Goal: Task Accomplishment & Management: Complete application form

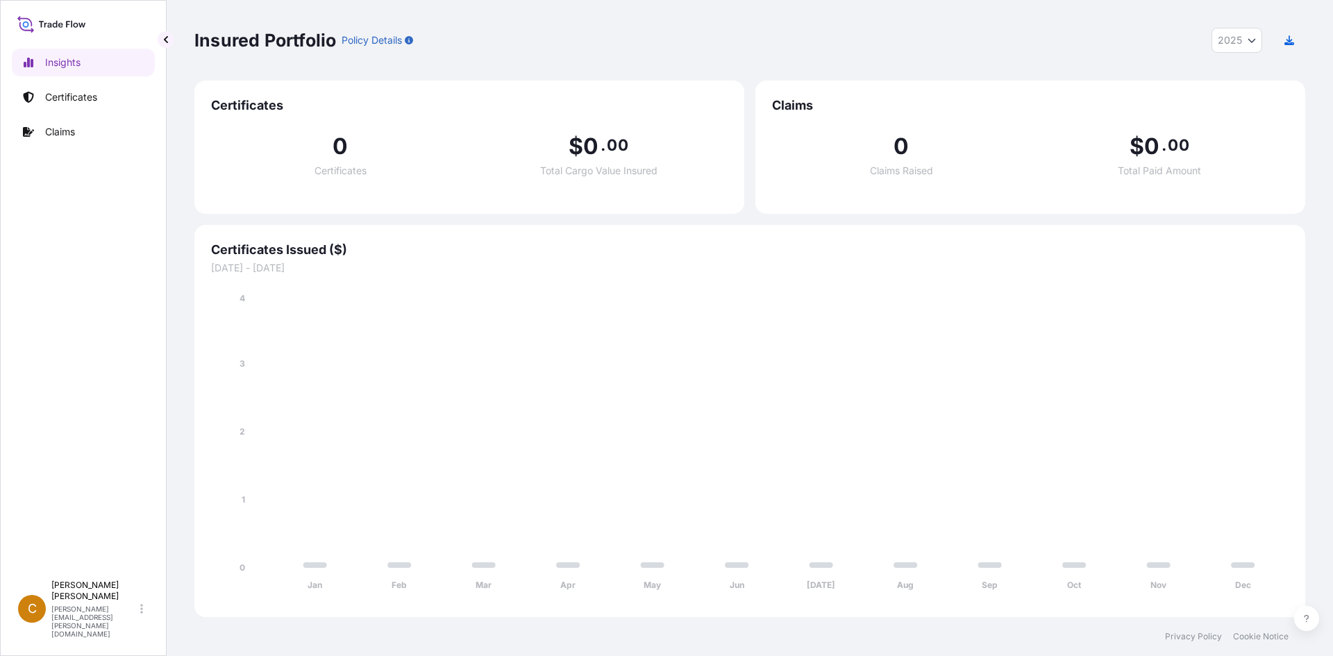
select select "2025"
click at [304, 257] on span "Certificates Issued ($)" at bounding box center [750, 250] width 1078 height 17
click at [80, 102] on p "Certificates" at bounding box center [71, 97] width 52 height 14
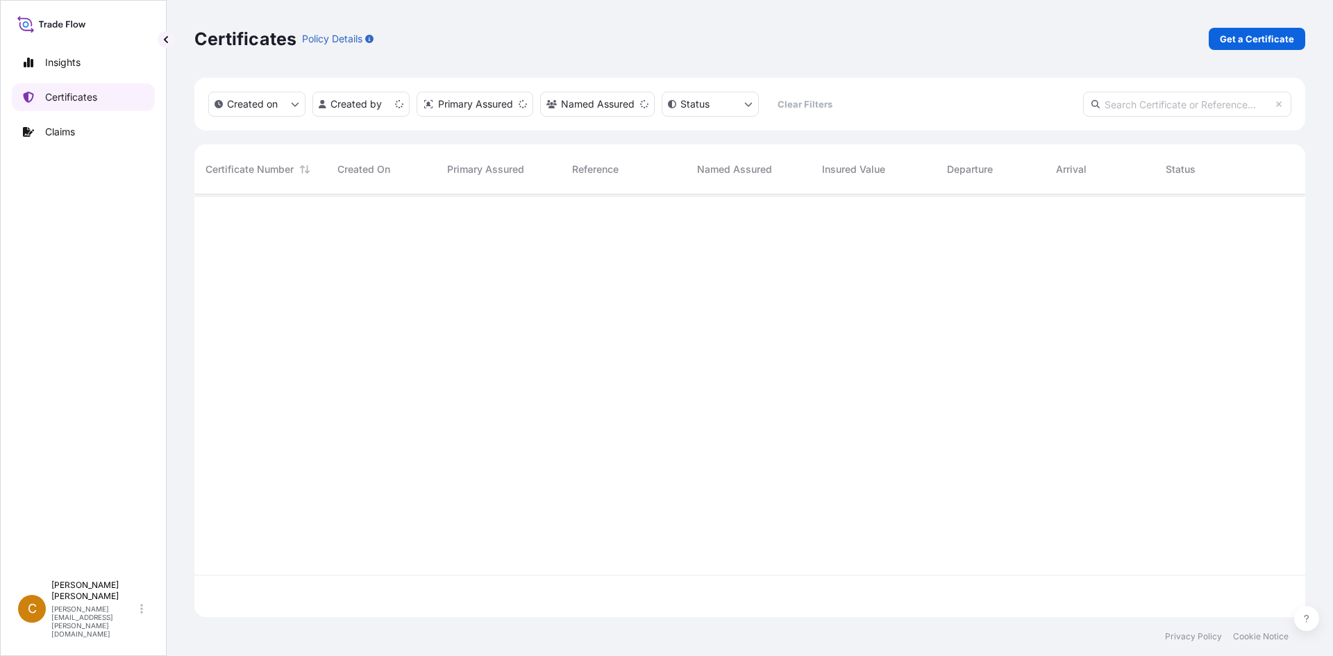
scroll to position [420, 1101]
click at [1267, 41] on p "Get a Certificate" at bounding box center [1257, 39] width 74 height 14
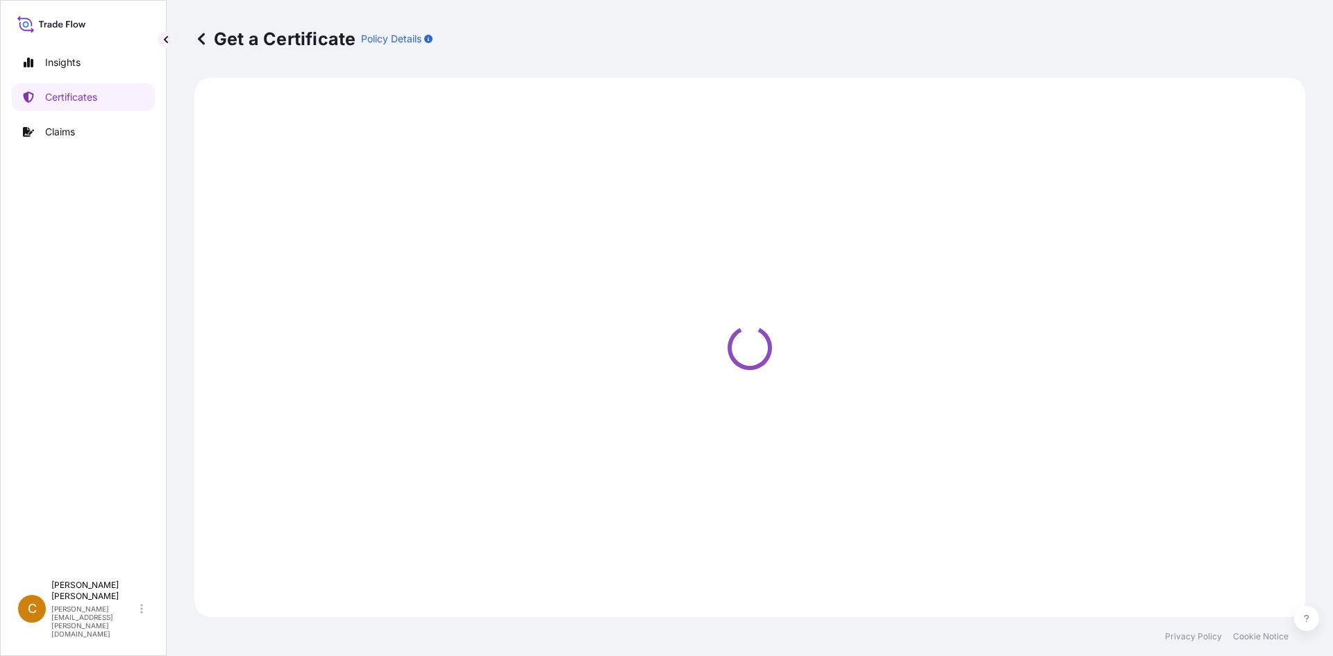
select select "Sea"
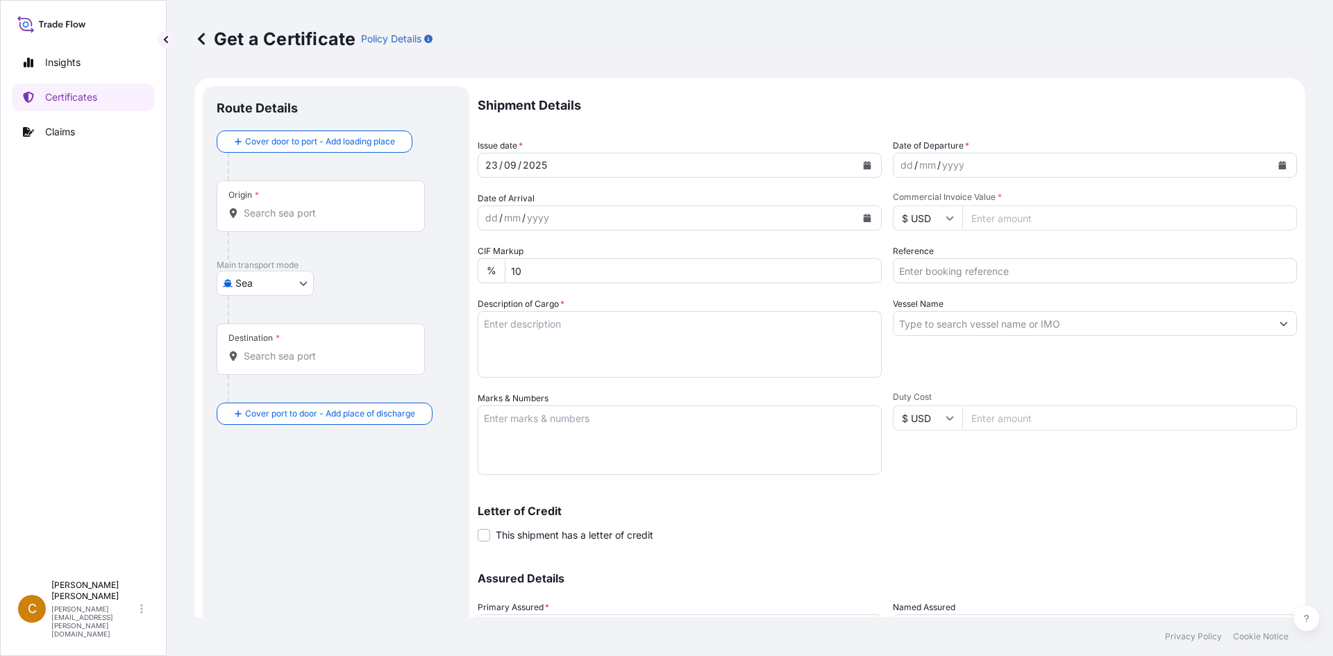
click at [294, 214] on input "Origin *" at bounding box center [326, 213] width 164 height 14
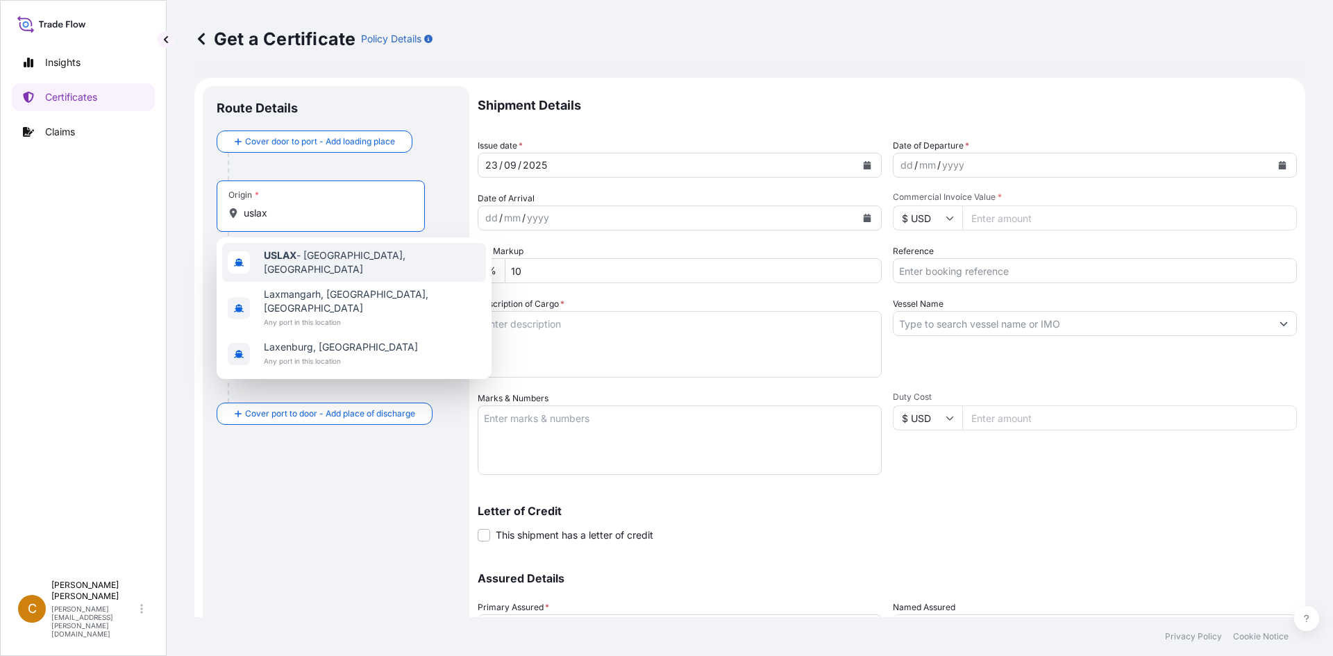
click at [316, 252] on div "USLAX - [GEOGRAPHIC_DATA], [GEOGRAPHIC_DATA]" at bounding box center [354, 262] width 264 height 39
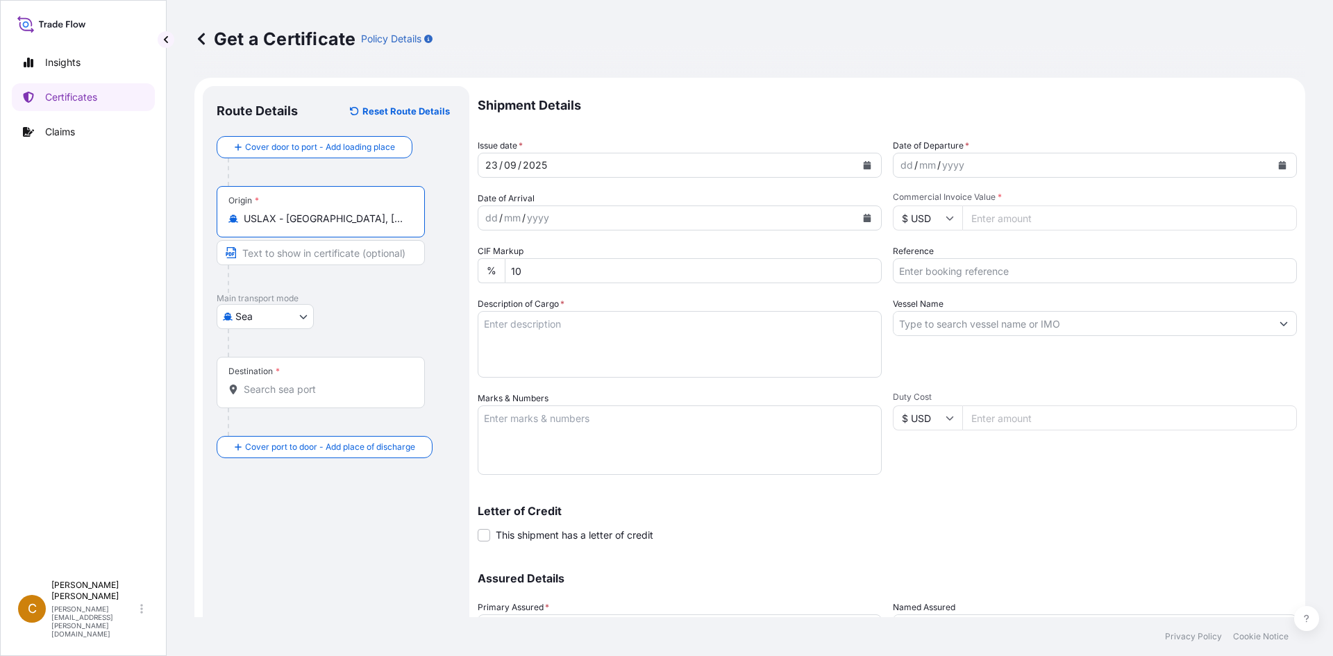
type input "USLAX - [GEOGRAPHIC_DATA], [GEOGRAPHIC_DATA]"
click at [296, 387] on input "Destination *" at bounding box center [326, 390] width 164 height 14
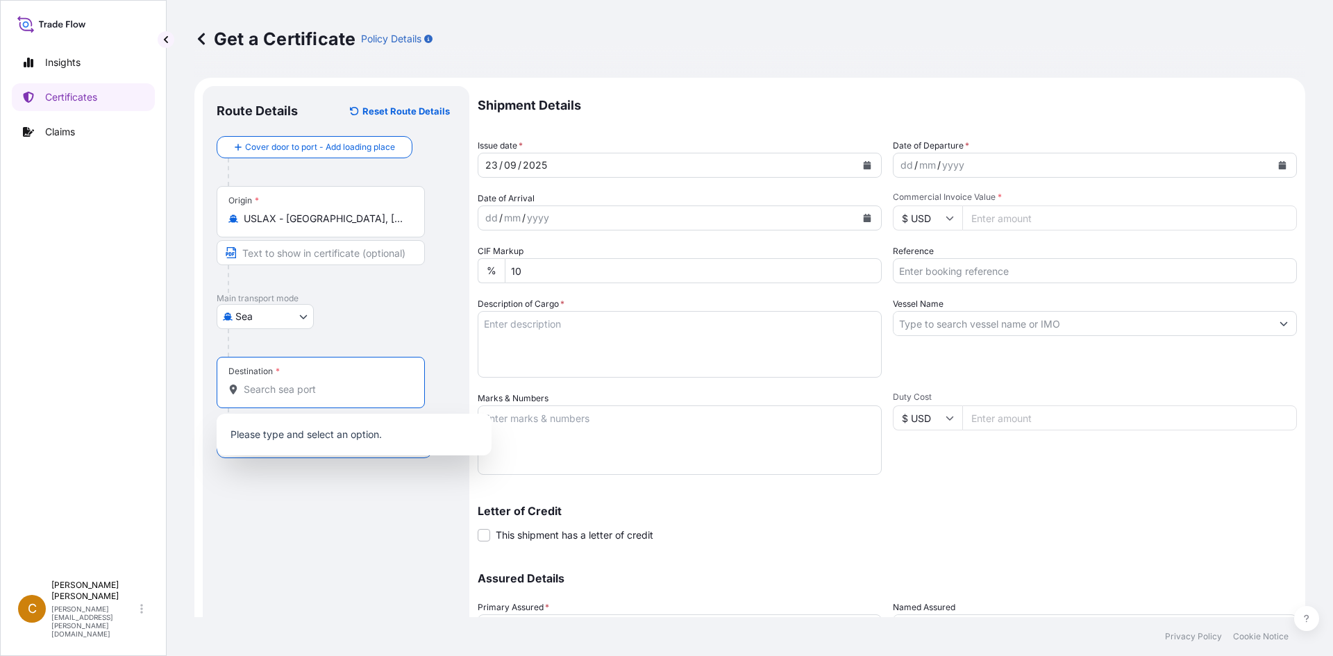
paste input "PHMNN"
click at [326, 435] on span "PHMNN - [GEOGRAPHIC_DATA], [GEOGRAPHIC_DATA]" at bounding box center [372, 439] width 217 height 28
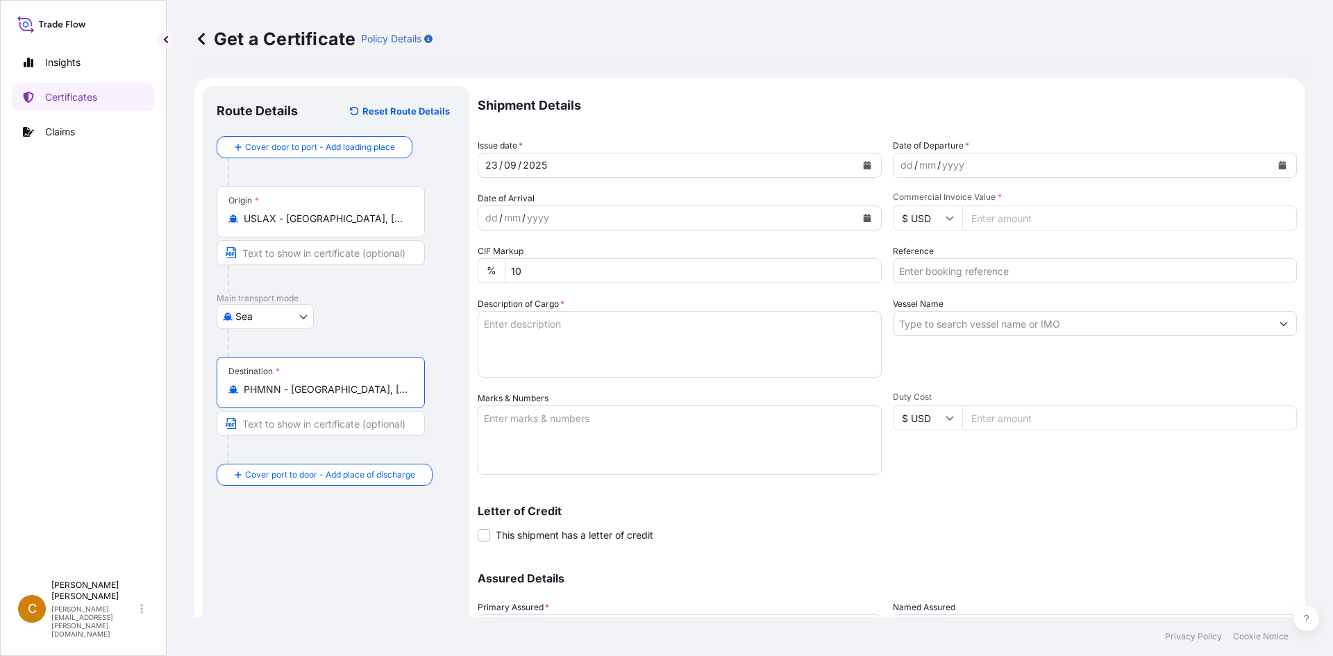
type input "PHMNN - [GEOGRAPHIC_DATA], [GEOGRAPHIC_DATA]"
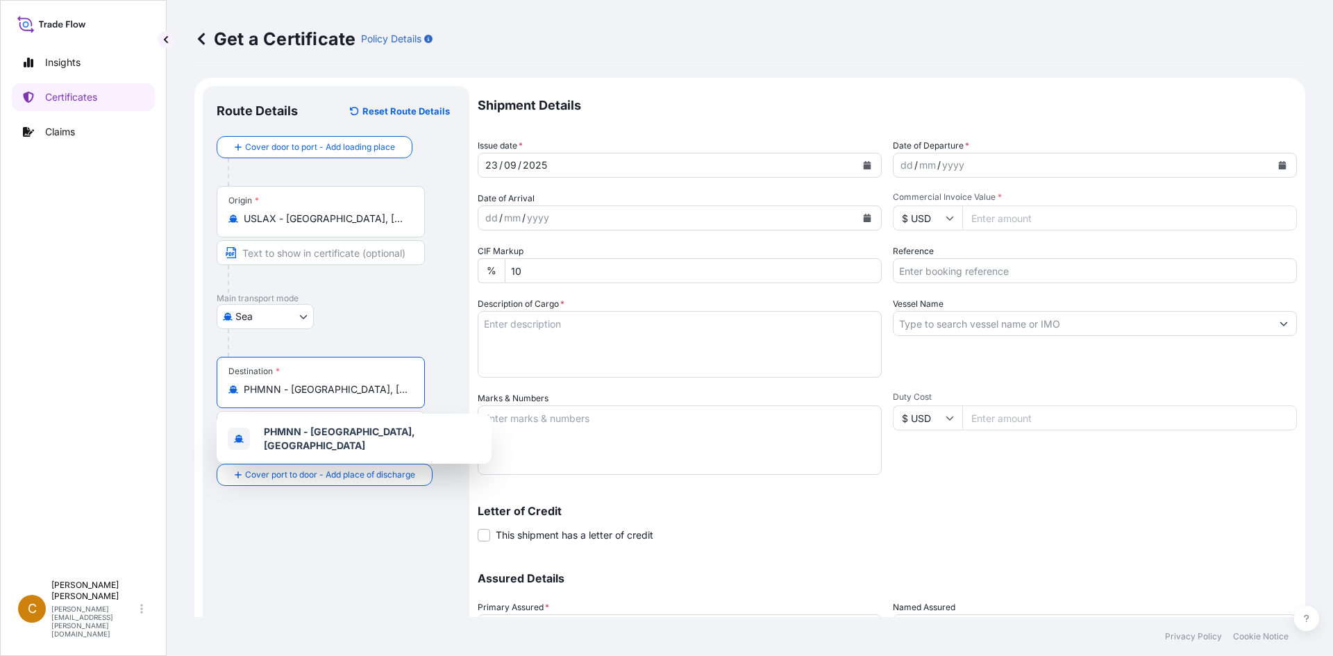
click at [594, 211] on div "dd / mm / yyyy" at bounding box center [667, 218] width 378 height 25
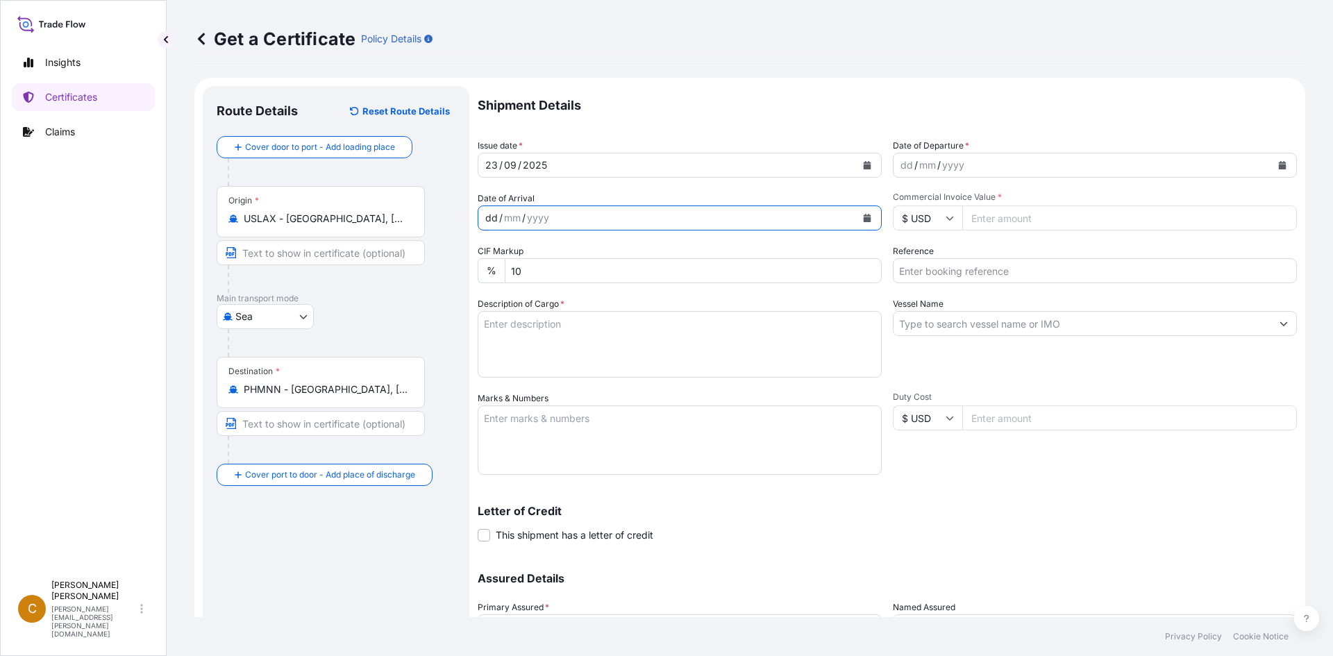
click at [857, 218] on button "Calendar" at bounding box center [867, 218] width 22 height 22
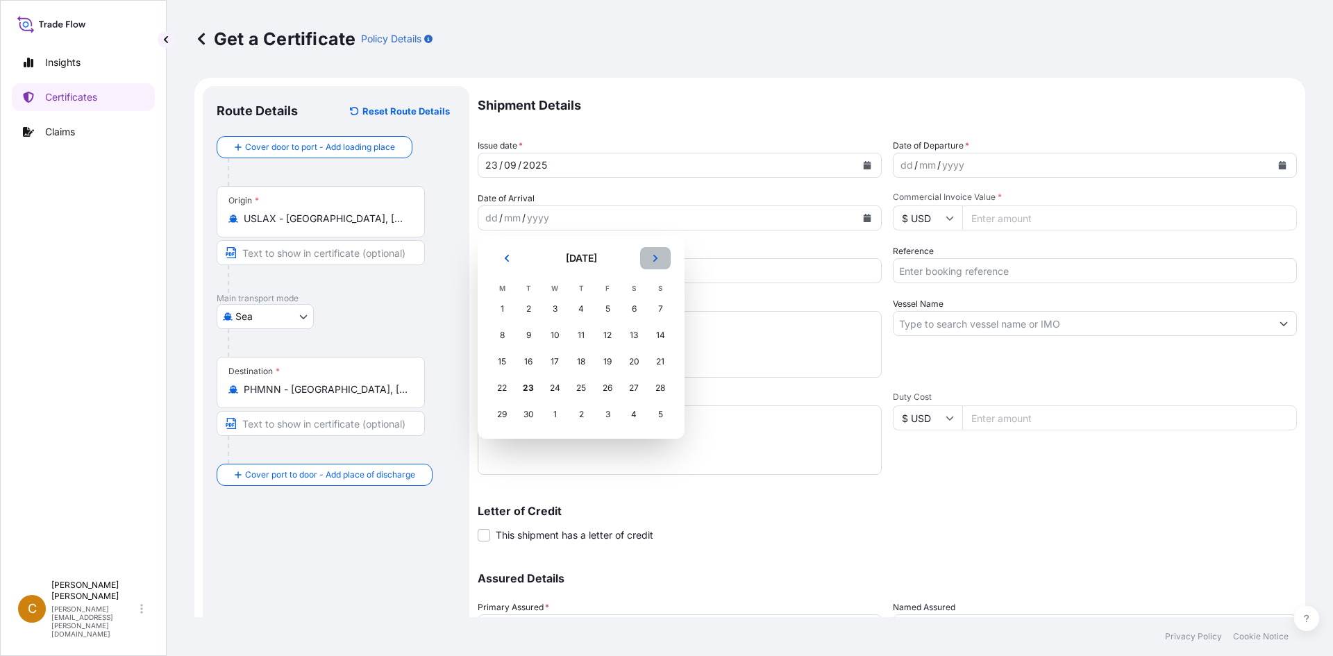
click at [653, 261] on icon "Next" at bounding box center [655, 258] width 8 height 8
click at [607, 307] on div "3" at bounding box center [607, 309] width 25 height 25
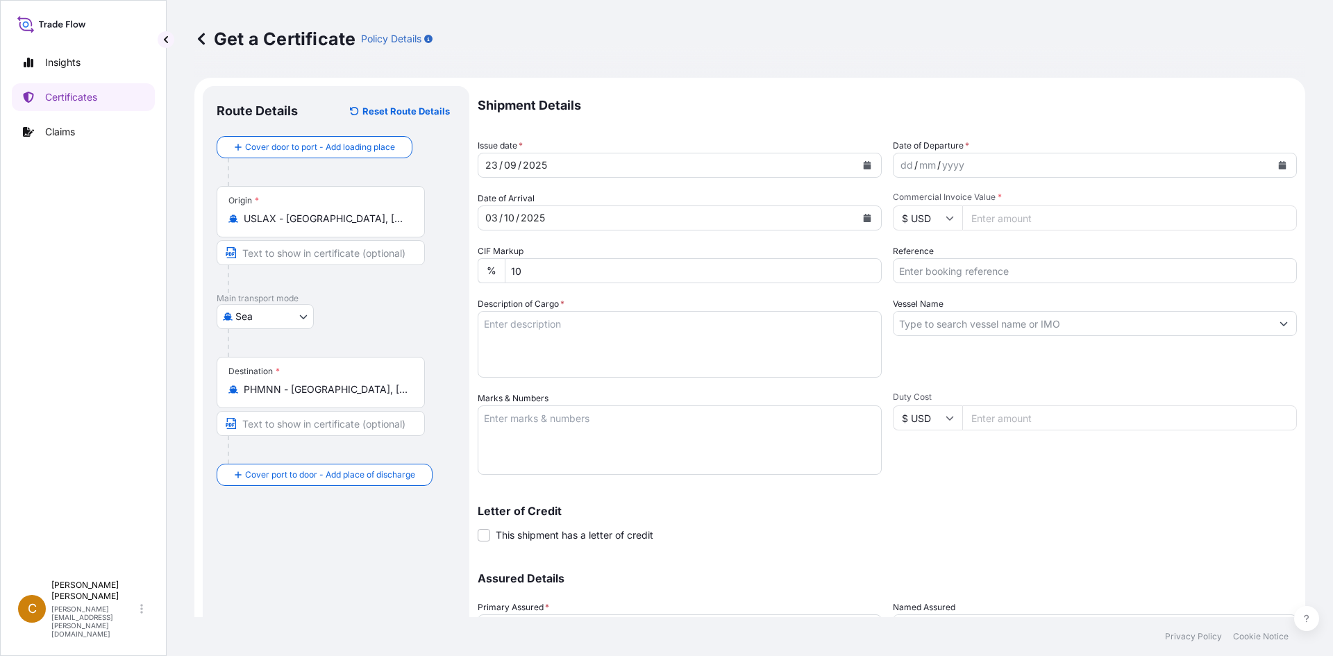
click at [1167, 170] on div "dd / mm / yyyy" at bounding box center [1083, 165] width 378 height 25
click at [1275, 158] on button "Calendar" at bounding box center [1283, 165] width 22 height 22
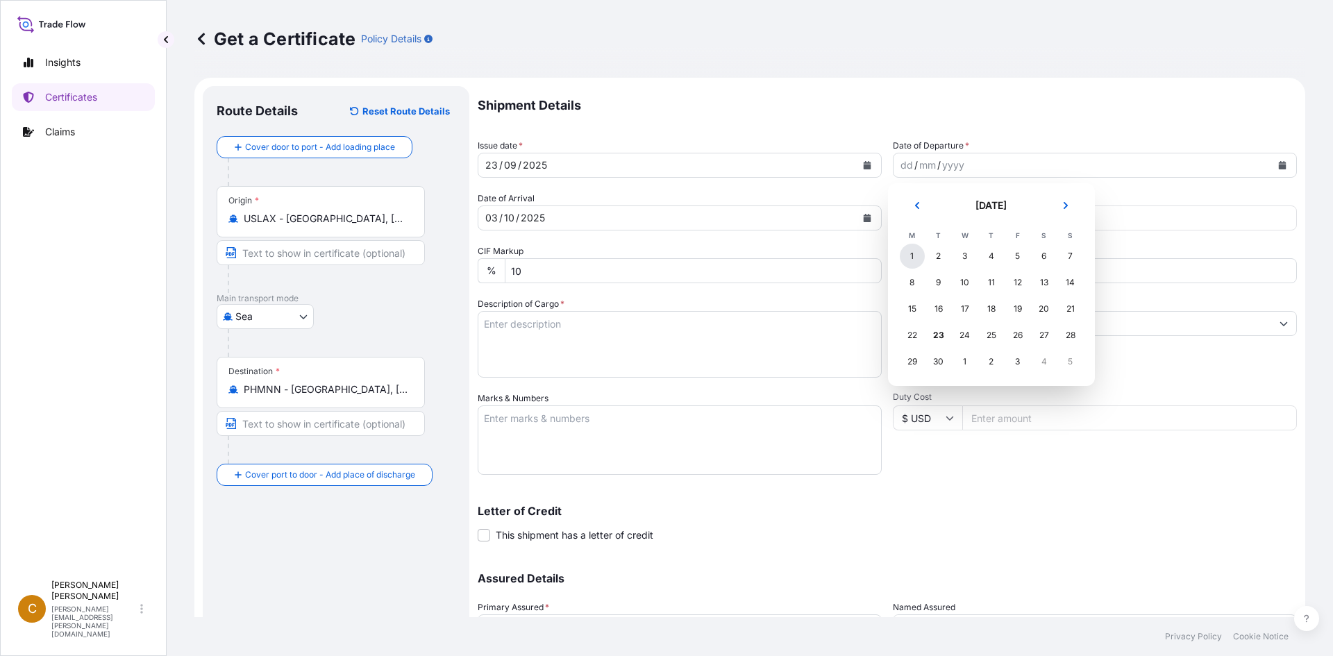
click at [915, 253] on div "1" at bounding box center [912, 256] width 25 height 25
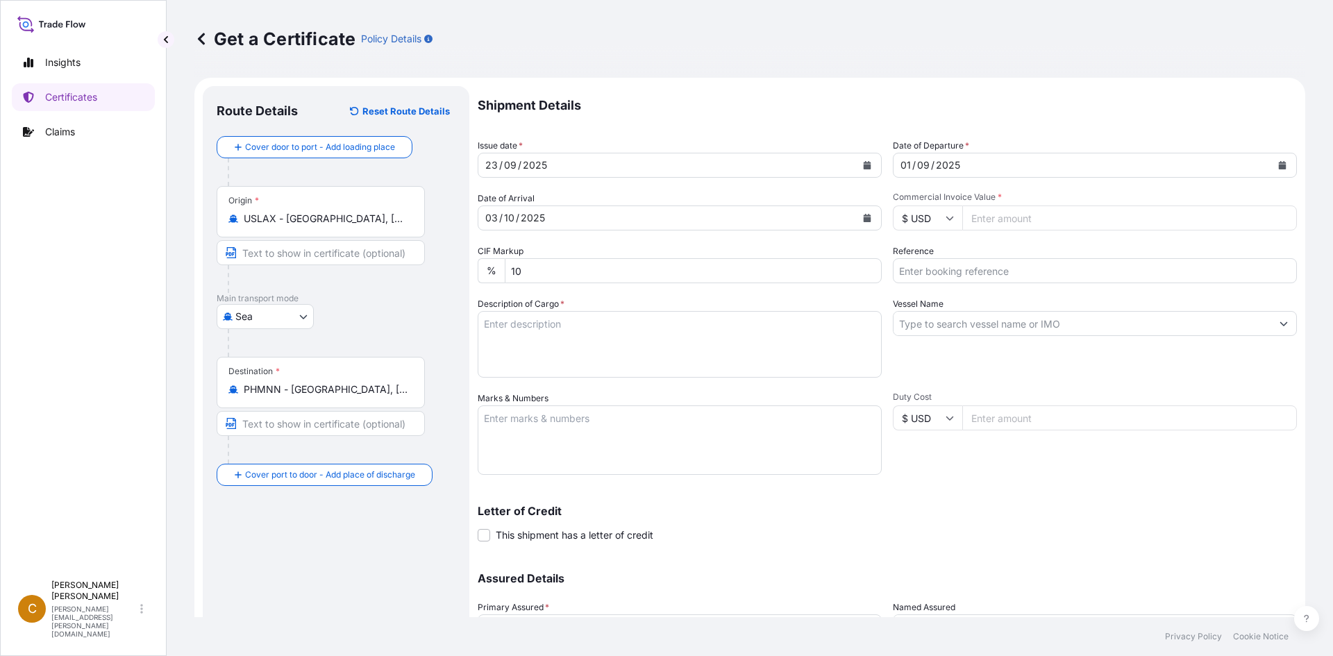
click at [1001, 221] on input "Commercial Invoice Value *" at bounding box center [1129, 218] width 335 height 25
type input "115304"
click at [955, 267] on input "Reference" at bounding box center [1095, 270] width 404 height 25
click at [988, 281] on input "Reference" at bounding box center [1095, 270] width 404 height 25
paste input "SCVG0114900"
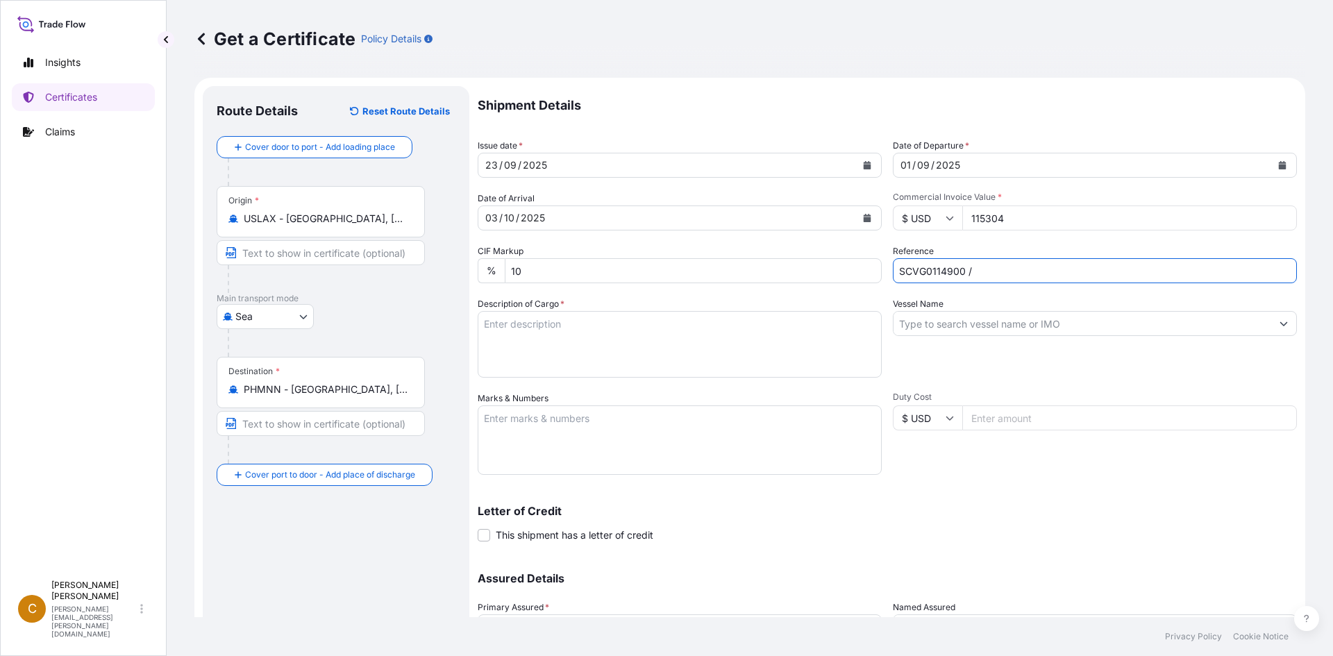
type input "SCVG0114900 /"
click at [1032, 260] on input "SCVG0114900 /" at bounding box center [1095, 270] width 404 height 25
drag, startPoint x: 990, startPoint y: 269, endPoint x: 649, endPoint y: 274, distance: 341.7
click at [649, 274] on div "Shipment Details Issue date * [DATE] Date of Departure * [DATE] Date of Arrival…" at bounding box center [887, 390] width 819 height 609
click at [1031, 271] on input "Reference" at bounding box center [1095, 270] width 404 height 25
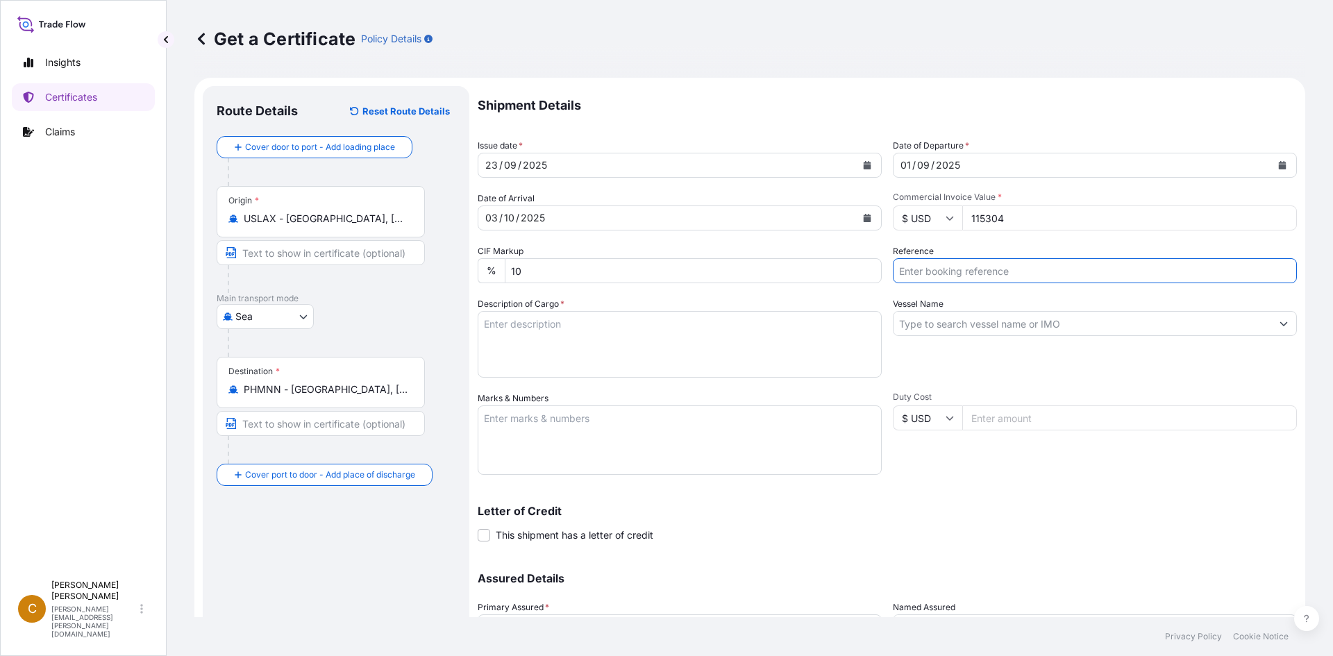
paste input "SCVG0114900"
paste input "1030903"
type input "SCVG0114900 / 1030903"
click at [1070, 323] on input "Vessel Name" at bounding box center [1083, 323] width 378 height 25
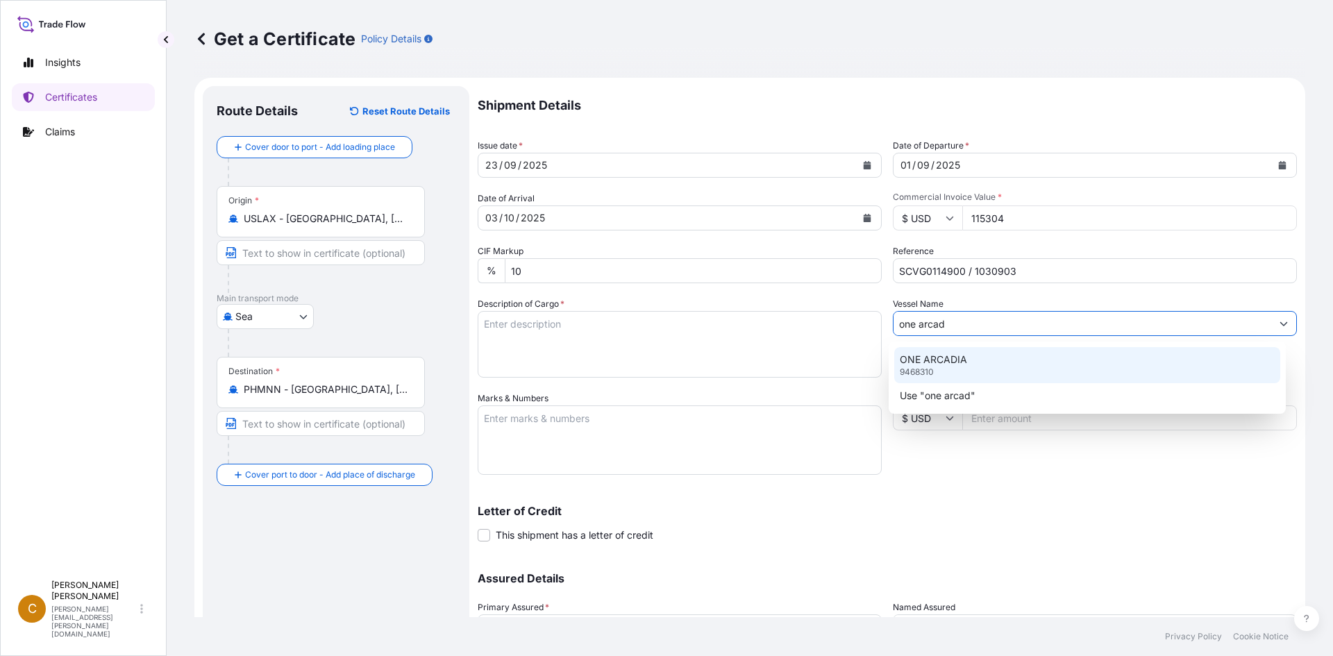
click at [999, 359] on div "ONE ARCADIA 9468310" at bounding box center [1087, 365] width 387 height 36
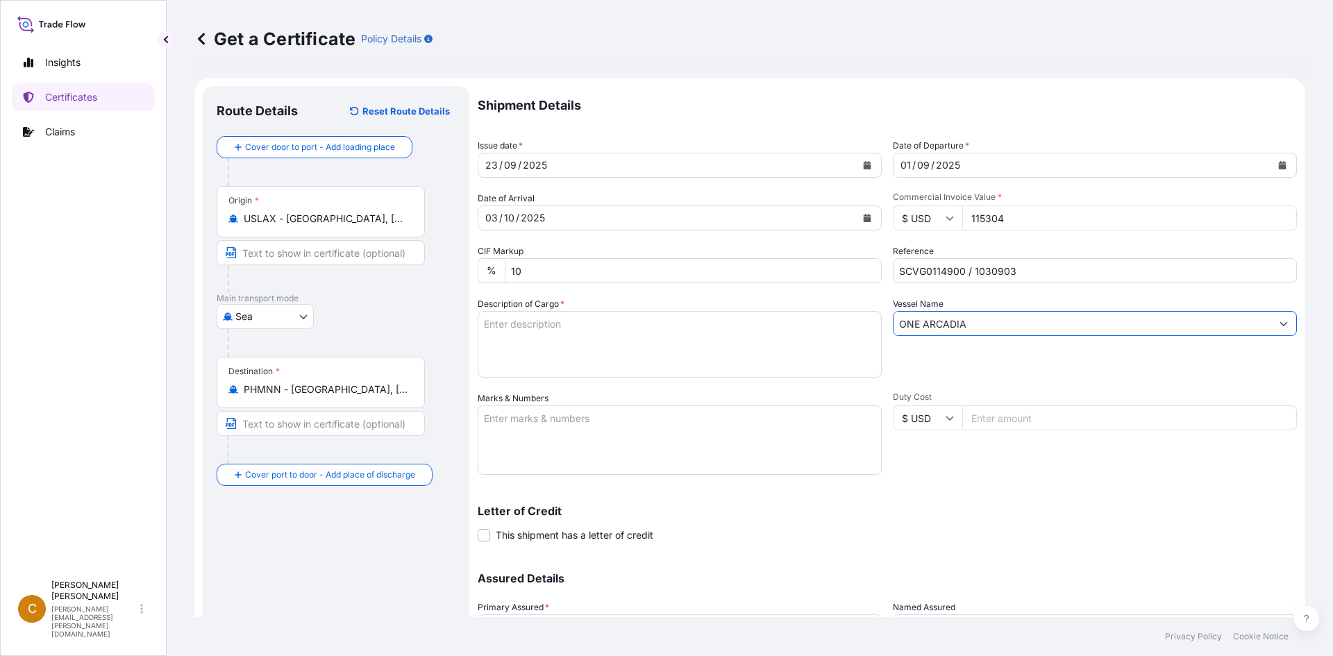
type input "ONE ARCADIA"
click at [629, 340] on textarea "Description of Cargo *" at bounding box center [680, 344] width 404 height 67
click at [576, 353] on textarea "Description of Cargo *" at bounding box center [680, 344] width 404 height 67
paste textarea "KELCOGEL PS,25KG,BAG"
click at [543, 362] on textarea "KELCOGEL PS,25KG,BAG" at bounding box center [680, 344] width 404 height 67
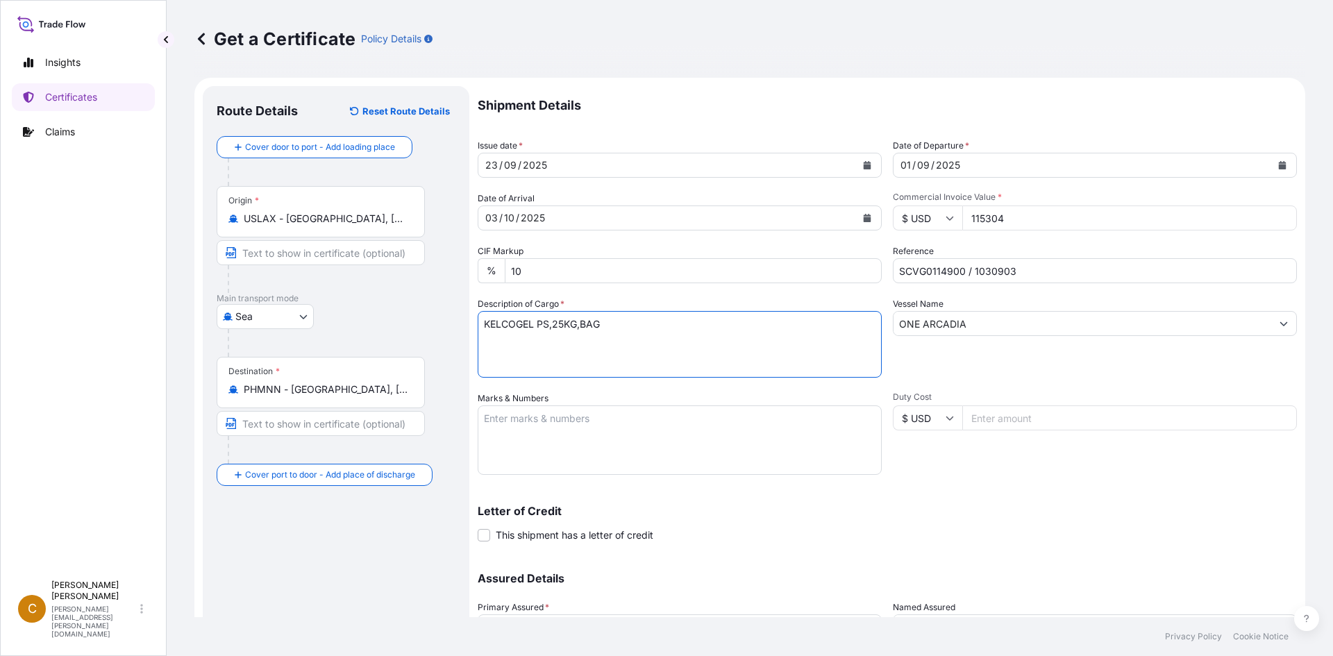
paste textarea "KELCOGEL HMB,KGELHMB,25KG,BAG"
click at [665, 343] on textarea "KELCOGEL PS,25KG,BAG KELCOGEL HMB,KGELHMB,25KG,BAG" at bounding box center [680, 344] width 404 height 67
paste textarea "KELCOGEL DF,20KG,BAG"
click at [671, 331] on textarea "KELCOGEL PS,25KG,BAG KELCOGEL HMB,KGELHMB,25KG,BAG KELCOGEL DF,20KG,BAG" at bounding box center [680, 344] width 404 height 67
click at [672, 326] on textarea "KELCOGEL PS,25KG,BAG KELCOGEL HMB,KGELHMB,25KG,BAG KELCOGEL DF,20KG,BAG" at bounding box center [680, 344] width 404 height 67
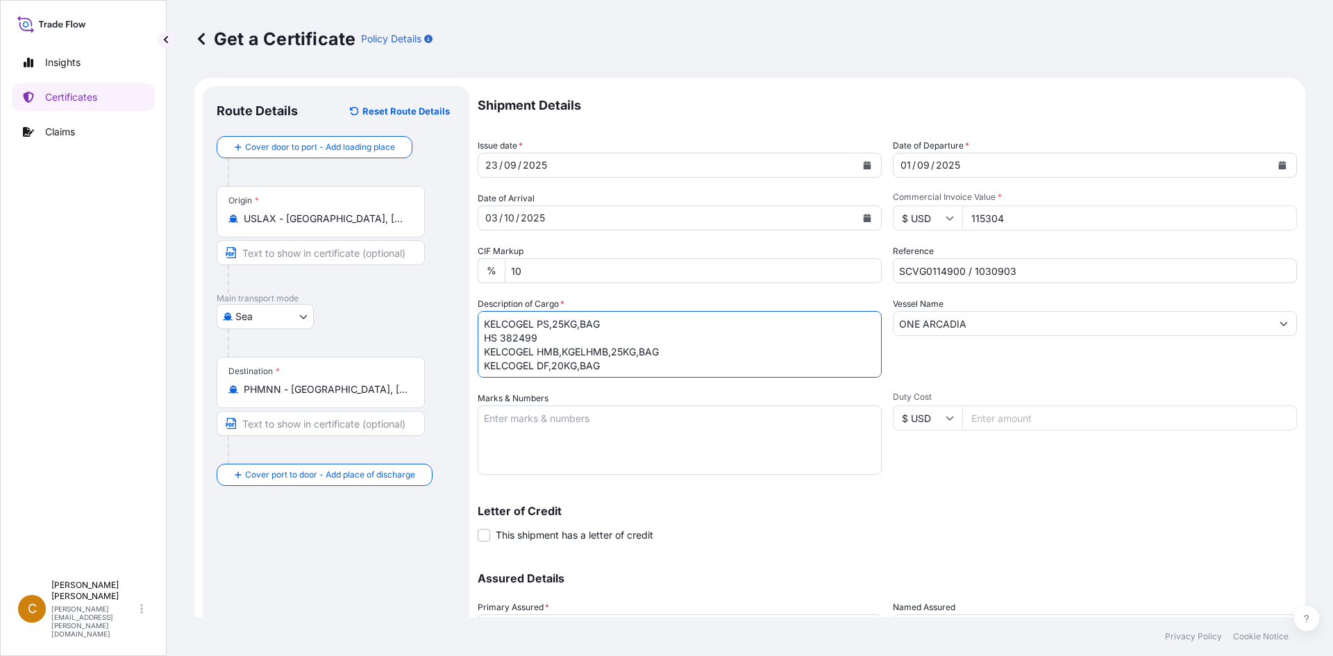
click at [599, 346] on textarea "KELCOGEL PS,25KG,BAG HS 382499 KELCOGEL HMB,KGELHMB,25KG,BAG KELCOGEL DF,20KG,B…" at bounding box center [680, 344] width 404 height 67
drag, startPoint x: 563, startPoint y: 340, endPoint x: 481, endPoint y: 337, distance: 82.7
click at [481, 337] on textarea "KELCOGEL PS,25KG,BAG HS 382499 KELCOGEL HMB,KGELHMB,25KG,BAG KELCOGEL DF,20KG,B…" at bounding box center [680, 344] width 404 height 67
click at [756, 353] on textarea "KELCOGEL PS,25KG,BAG HS 382499 KELCOGEL HMB,KGELHMB,25KG,BAG KELCOGEL DF,20KG,B…" at bounding box center [680, 344] width 404 height 67
paste textarea "HS 382499"
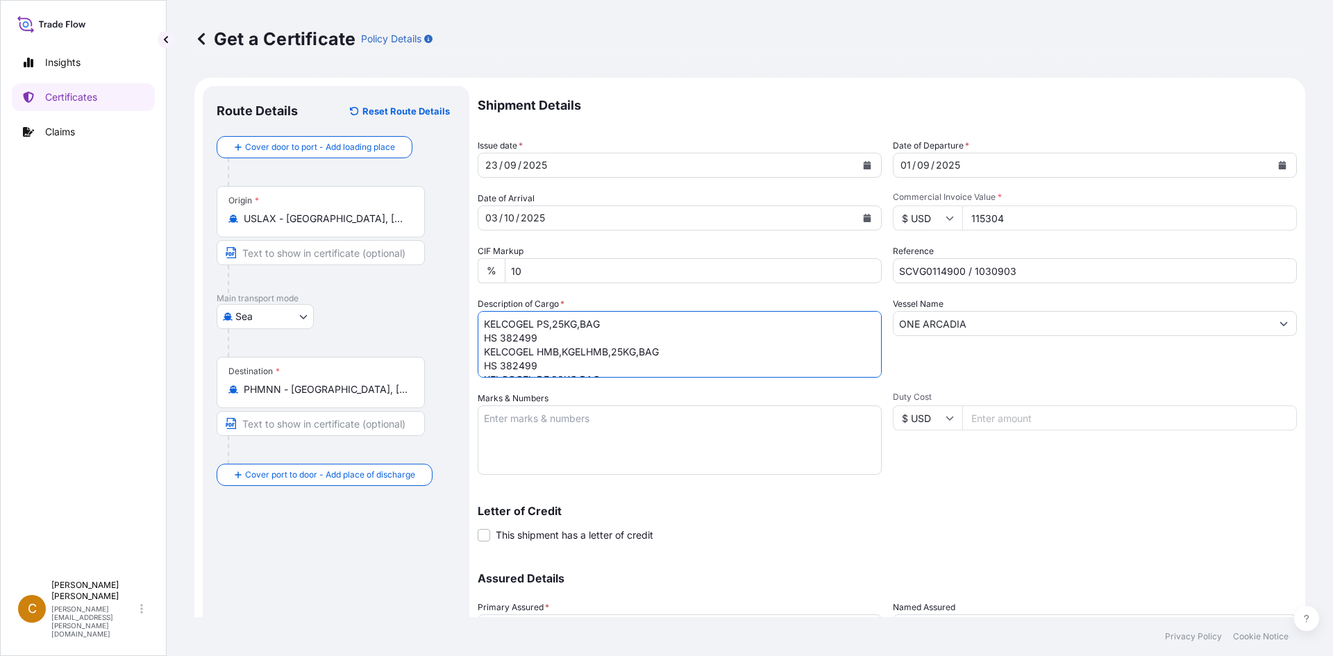
scroll to position [29, 0]
click at [680, 357] on textarea "KELCOGEL PS,25KG,BAG HS 382499 KELCOGEL HMB,KGELHMB,25KG,BAG HS 382499 KELCOGEL…" at bounding box center [680, 344] width 404 height 67
click at [617, 360] on textarea "KELCOGEL PS,25KG,BAG HS 382499 KELCOGEL HMB,KGELHMB,25KG,BAG HS 382499 KELCOGEL…" at bounding box center [680, 344] width 404 height 67
click at [575, 367] on textarea "KELCOGEL PS,25KG,BAG HS 382499 KELCOGEL HMB,KGELHMB,25KG,BAG HS 382499 KELCOGEL…" at bounding box center [680, 344] width 404 height 67
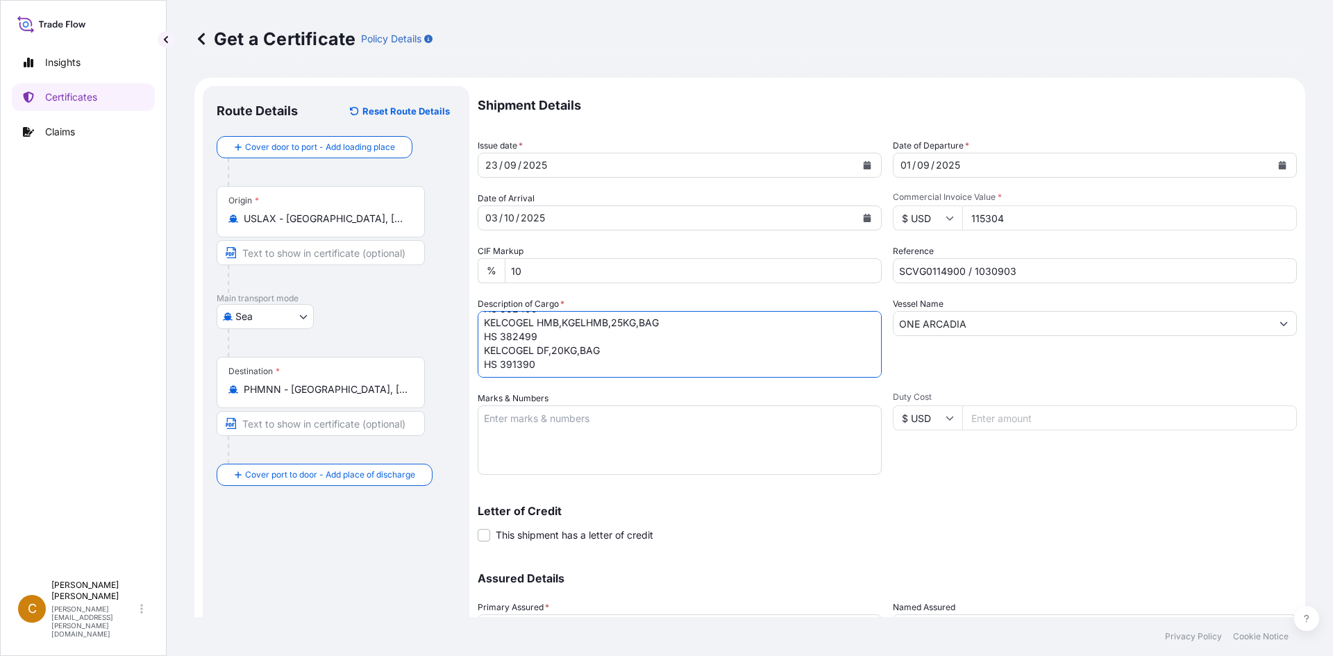
paste textarea "64 bags of net 25kg each & 66 bags of net 20kg each on 4 heat treated pallets V…"
drag, startPoint x: 603, startPoint y: 370, endPoint x: 417, endPoint y: 353, distance: 187.6
click at [417, 353] on form "Route Details Reset Route Details Cover door to port - Add loading place Place …" at bounding box center [749, 410] width 1111 height 665
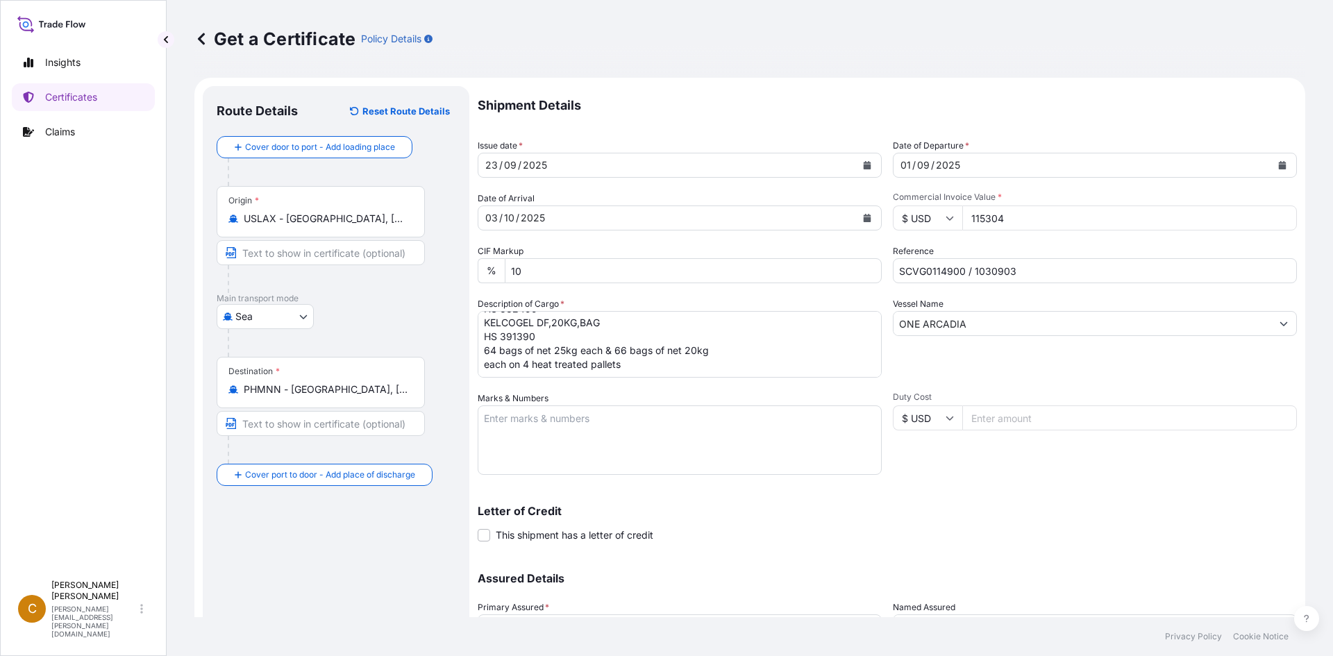
click at [590, 372] on textarea "KELCOGEL PS,25KG,BAG HS 382499 KELCOGEL HMB,KGELHMB,25KG,BAG HS 382499 KELCOGEL…" at bounding box center [680, 344] width 404 height 67
click at [576, 360] on textarea "KELCOGEL PS,25KG,BAG HS 382499 KELCOGEL HMB,KGELHMB,25KG,BAG HS 382499 KELCOGEL…" at bounding box center [680, 344] width 404 height 67
paste textarea "ONEU0222278"
click at [660, 363] on textarea "KELCOGEL PS,25KG,BAG HS 382499 KELCOGEL HMB,KGELHMB,25KG,BAG HS 382499 KELCOGEL…" at bounding box center [680, 344] width 404 height 67
paste textarea "100462"
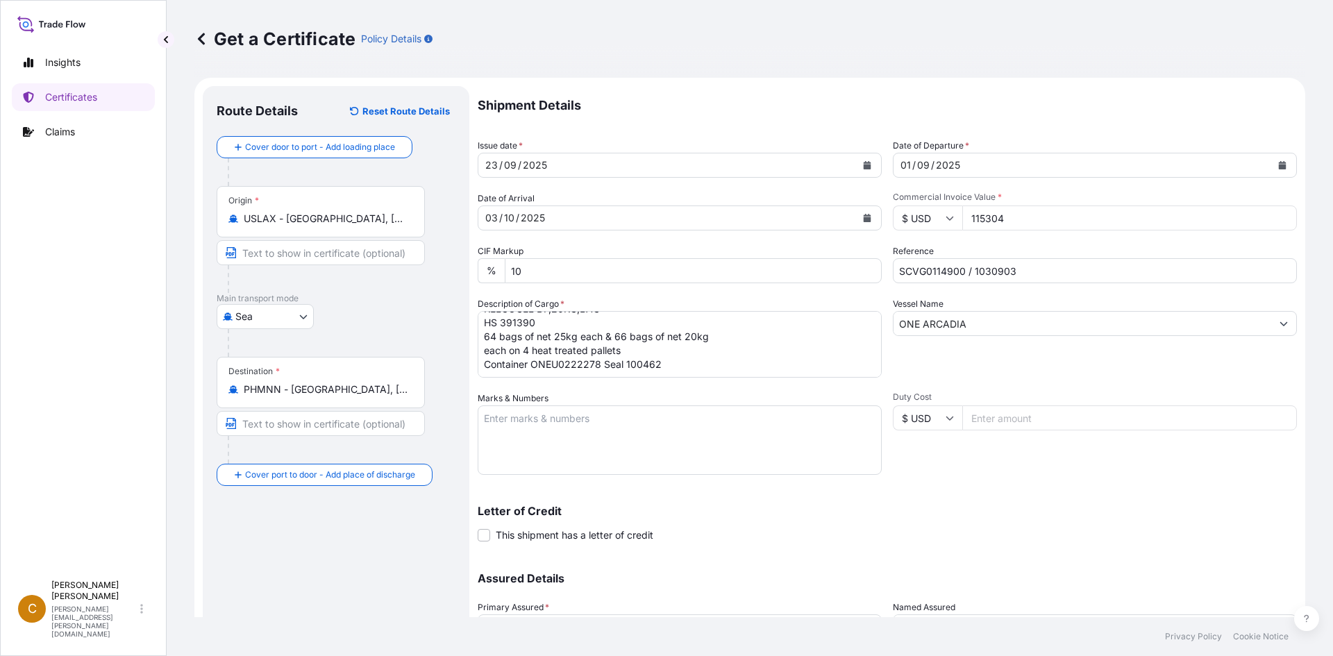
click at [530, 357] on textarea "KELCOGEL PS,25KG,BAG HS 382499 KELCOGEL HMB,KGELHMB,25KG,BAG HS 382499 KELCOGEL…" at bounding box center [680, 344] width 404 height 67
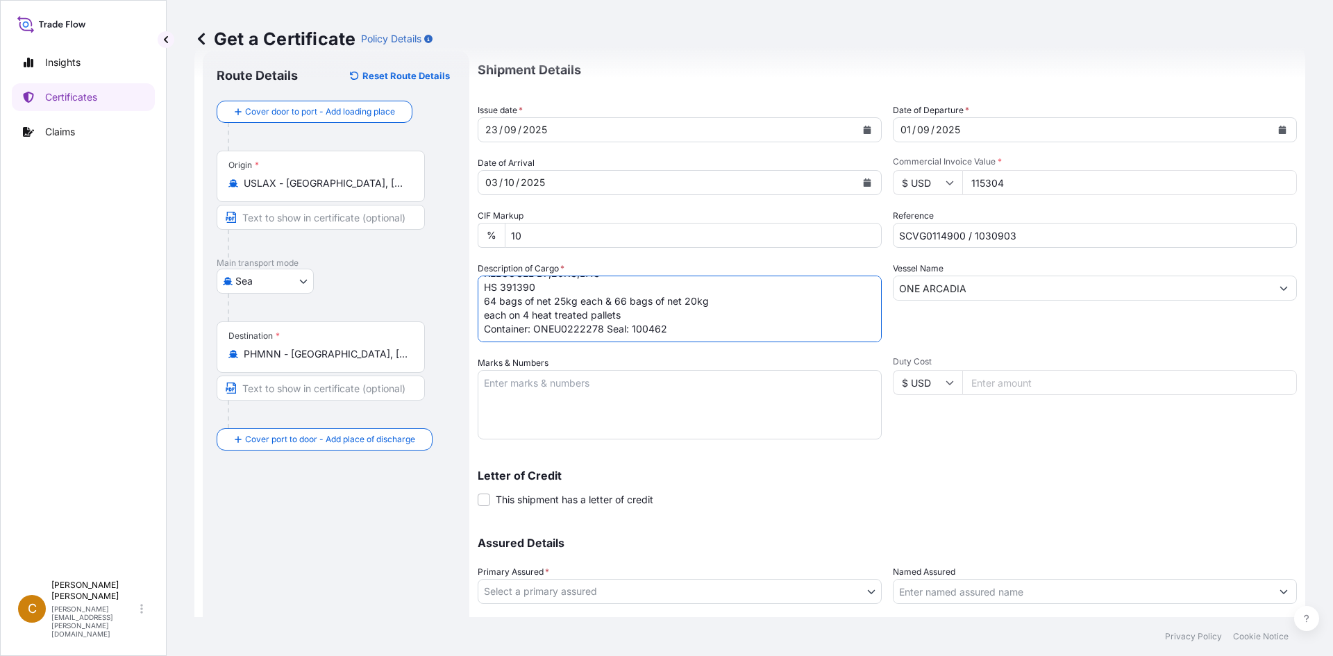
scroll to position [69, 0]
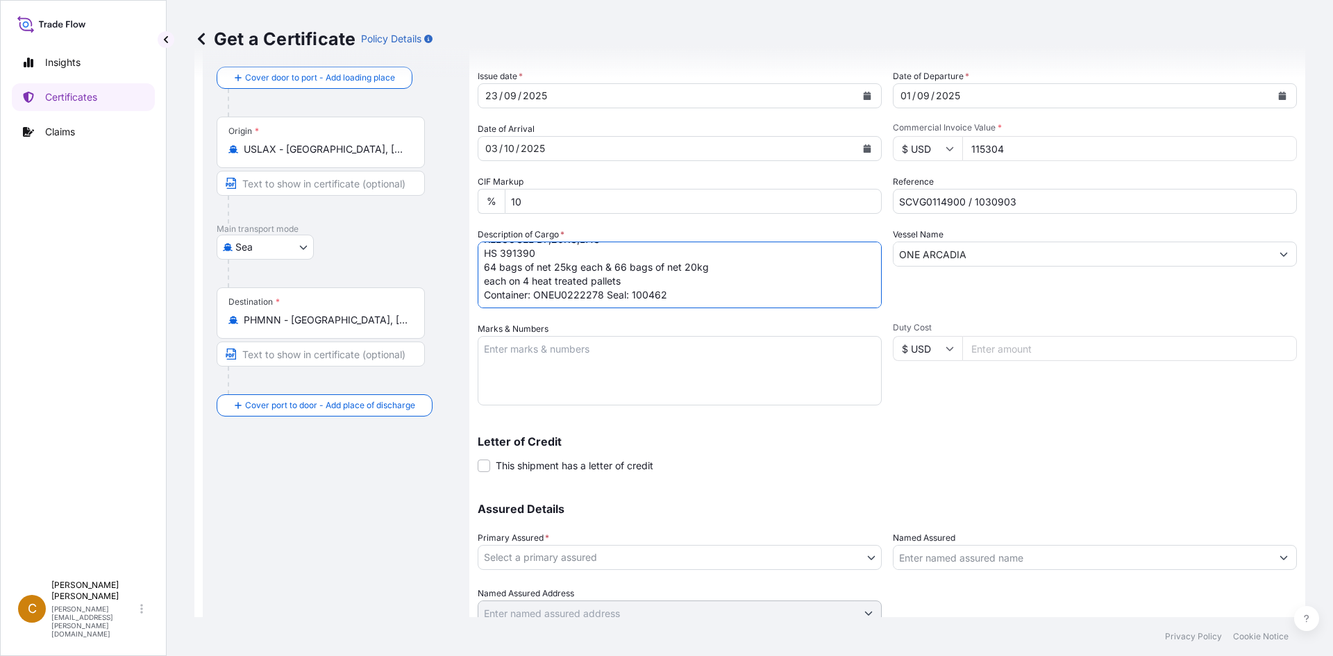
type textarea "KELCOGEL PS,25KG,BAG HS 382499 KELCOGEL HMB,KGELHMB,25KG,BAG HS 382499 KELCOGEL…"
click at [563, 358] on textarea "Marks & Numbers" at bounding box center [680, 370] width 404 height 69
paste textarea "IMCD Philippines Corporation"
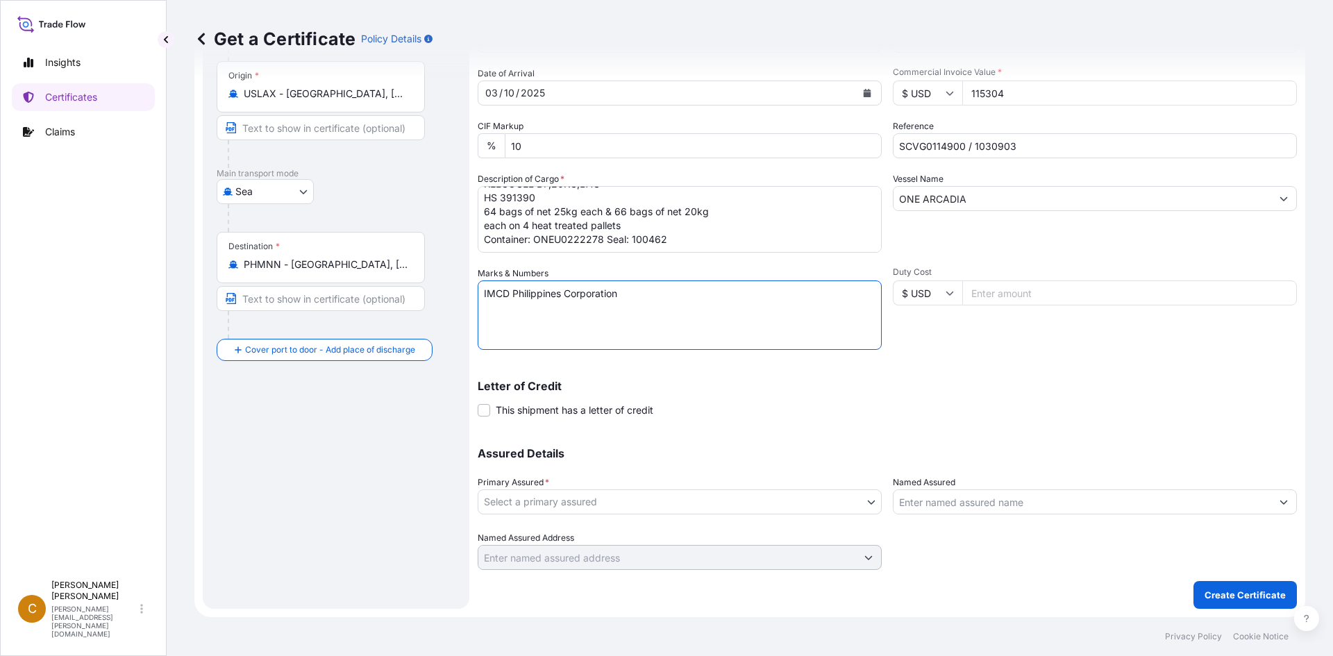
type textarea "IMCD Philippines Corporation"
click at [862, 509] on body "Insights Certificates Claims C Clayton James [EMAIL_ADDRESS][PERSON_NAME][DOMAI…" at bounding box center [666, 328] width 1333 height 656
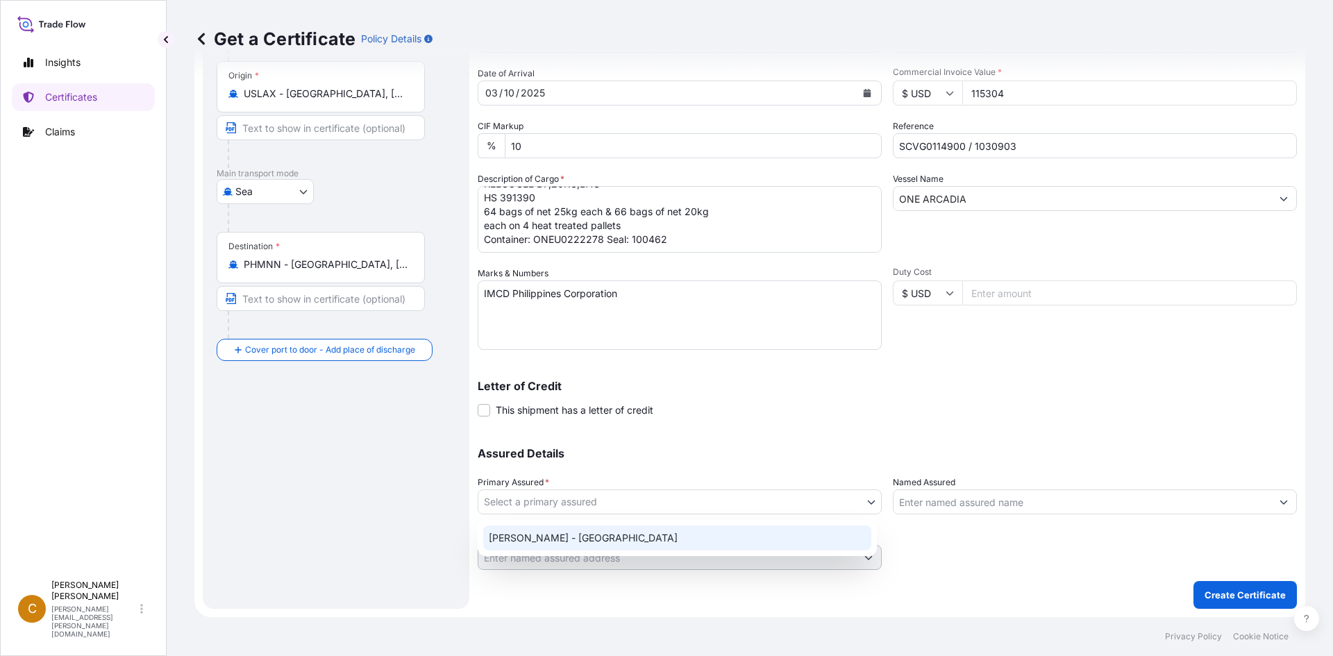
click at [747, 535] on div "[PERSON_NAME] - [GEOGRAPHIC_DATA]" at bounding box center [677, 538] width 388 height 25
select select "31650"
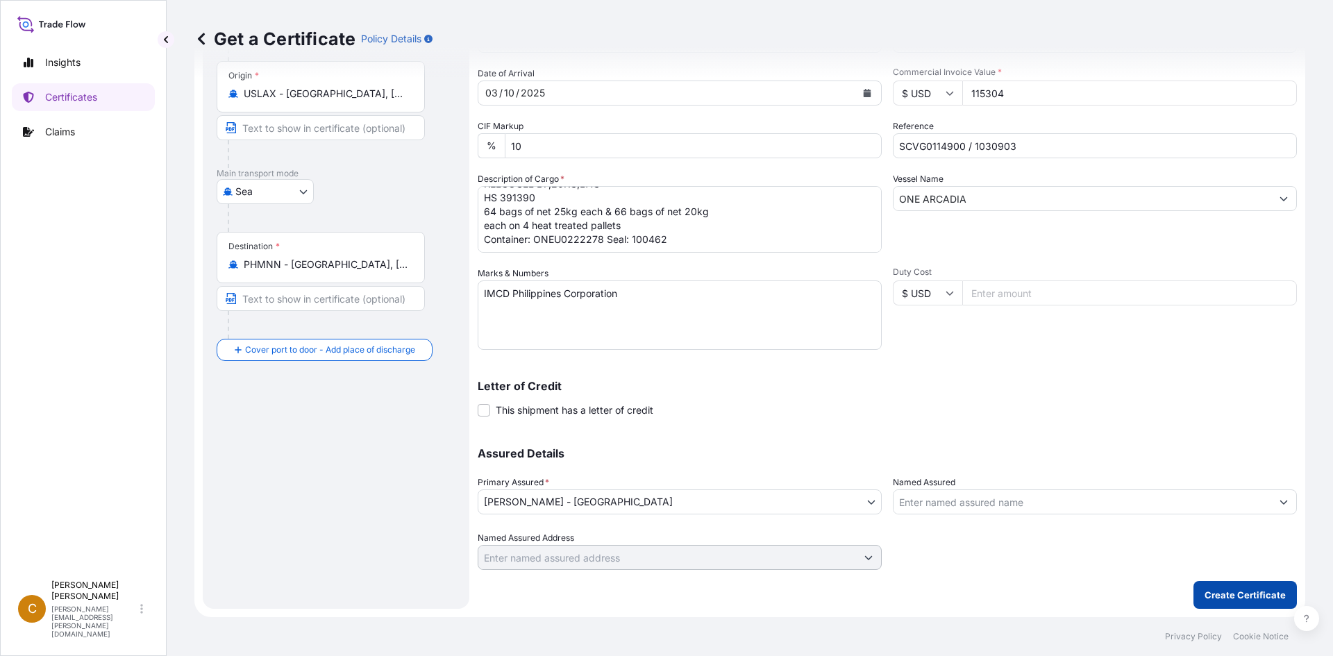
click at [1231, 597] on p "Create Certificate" at bounding box center [1245, 595] width 81 height 14
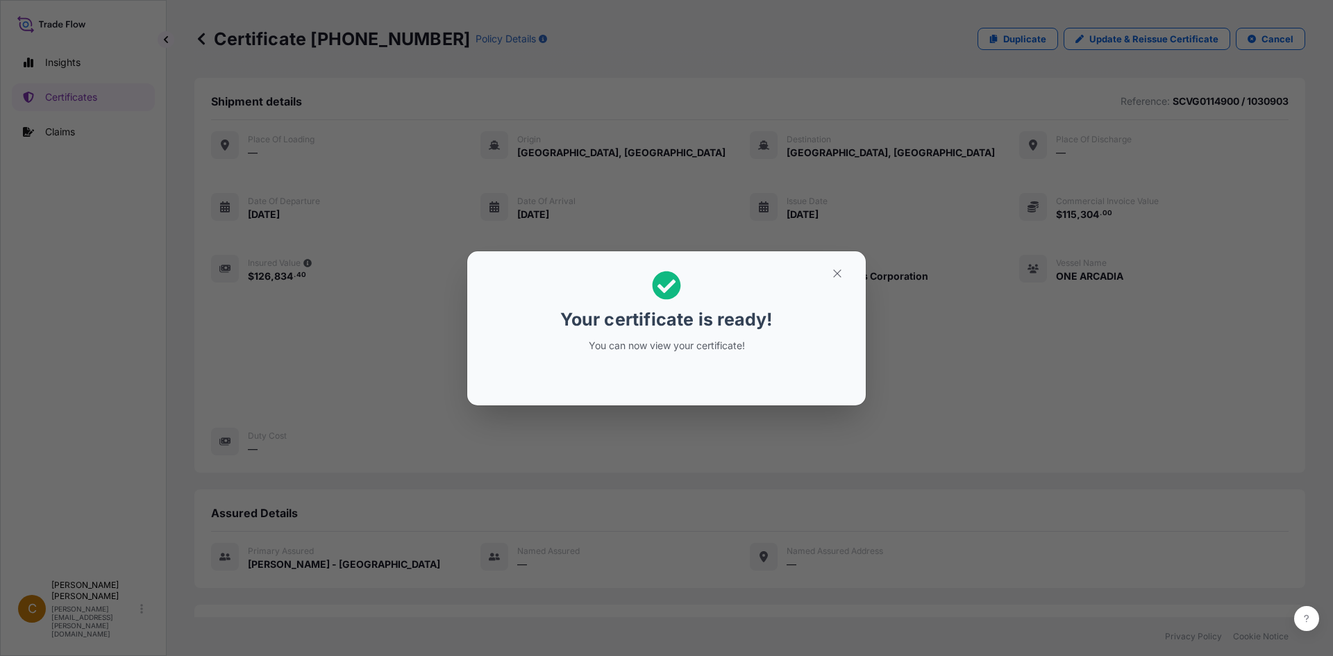
click at [667, 351] on p "You can now view your certificate!" at bounding box center [667, 346] width 214 height 14
click at [846, 272] on button "button" at bounding box center [837, 273] width 35 height 22
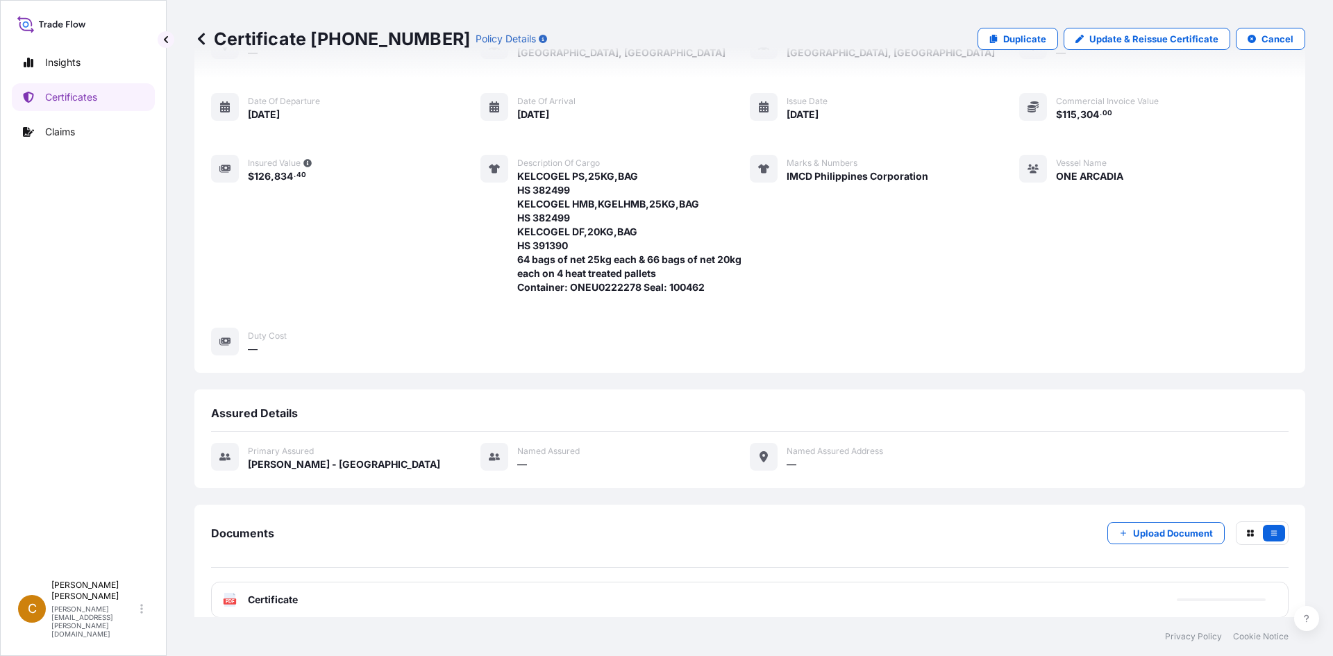
scroll to position [204, 0]
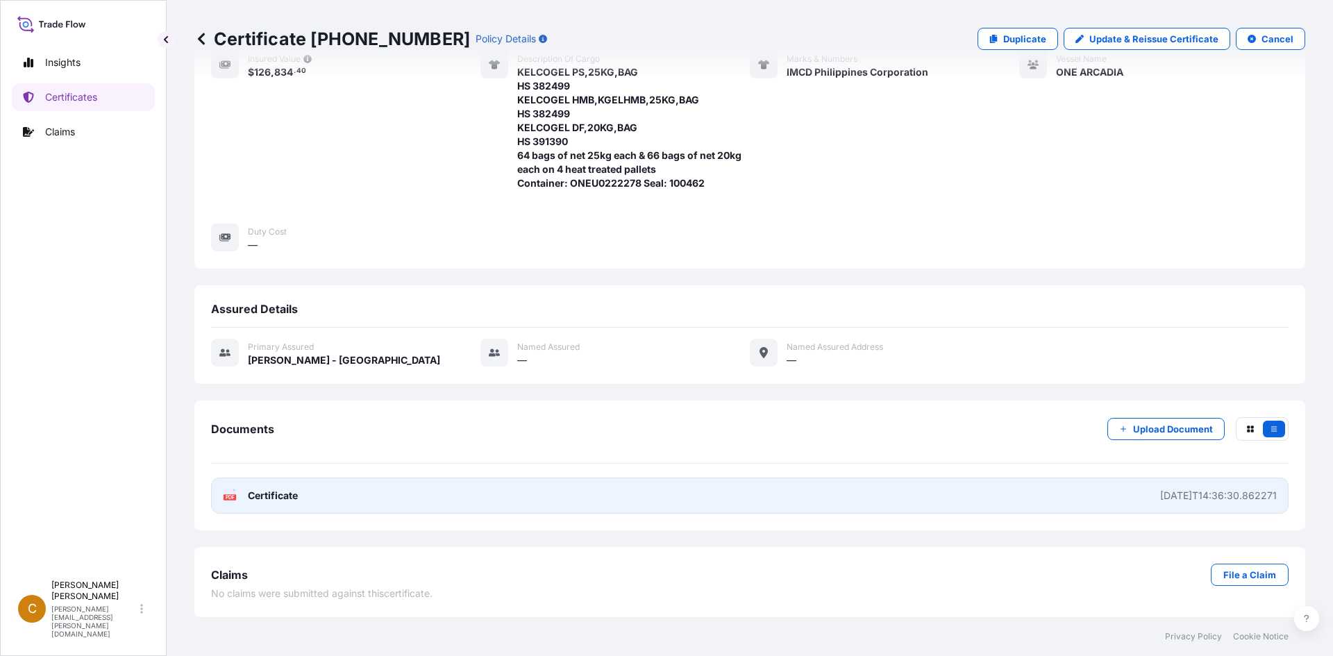
click at [669, 493] on link "PDF Certificate [DATE]T14:36:30.862271" at bounding box center [750, 496] width 1078 height 36
